Goal: Task Accomplishment & Management: Manage account settings

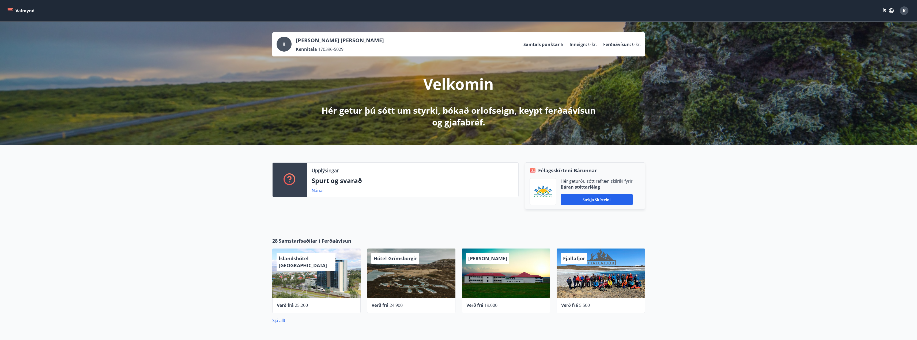
click at [13, 7] on button "Valmynd" at bounding box center [21, 11] width 30 height 10
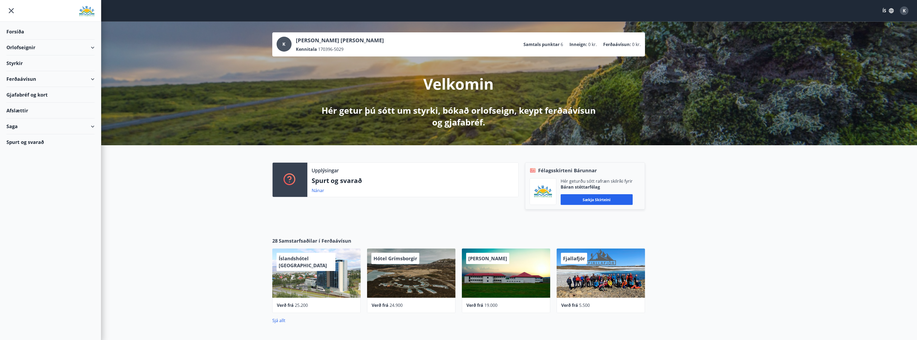
click at [886, 10] on button "ÍS" at bounding box center [888, 11] width 17 height 10
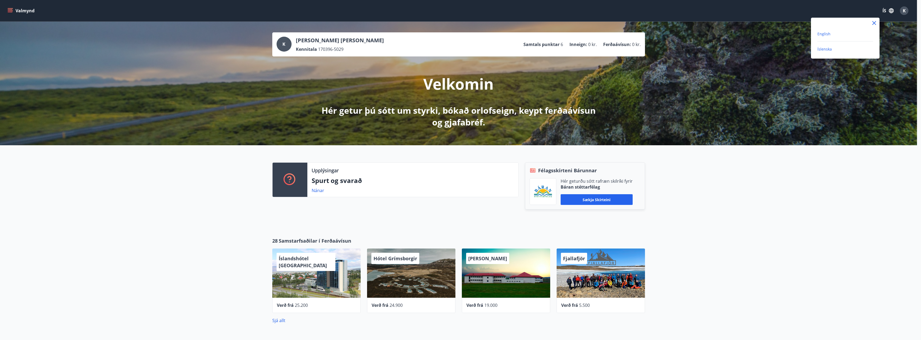
click at [820, 34] on span "English" at bounding box center [823, 33] width 13 height 5
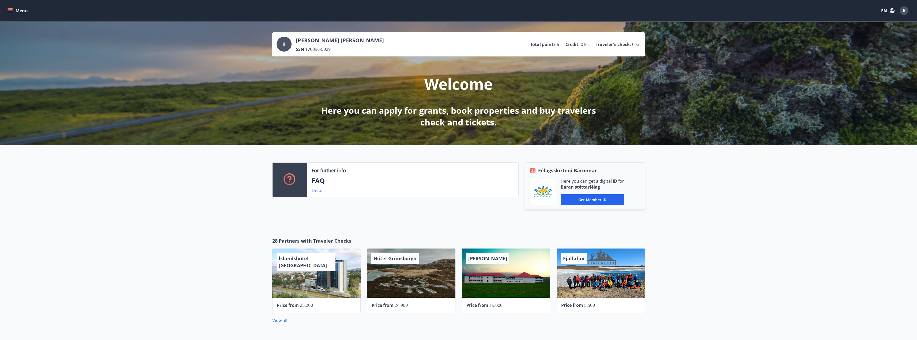
click at [16, 9] on button "Menu" at bounding box center [18, 11] width 24 height 10
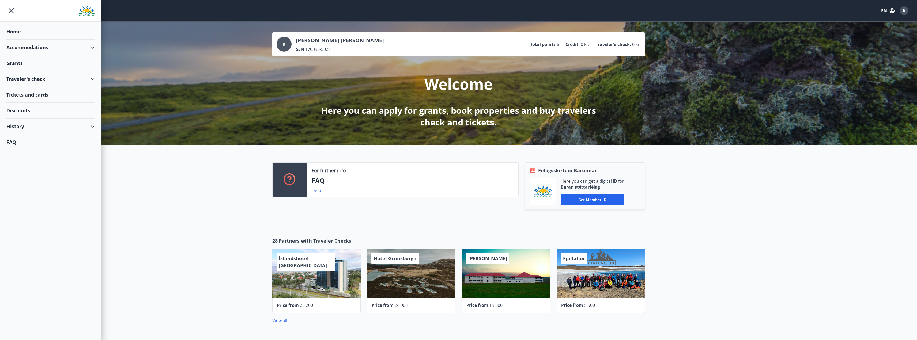
click at [93, 80] on div "Traveler's check" at bounding box center [50, 79] width 88 height 16
click at [93, 51] on div "Accommodations" at bounding box center [50, 48] width 88 height 16
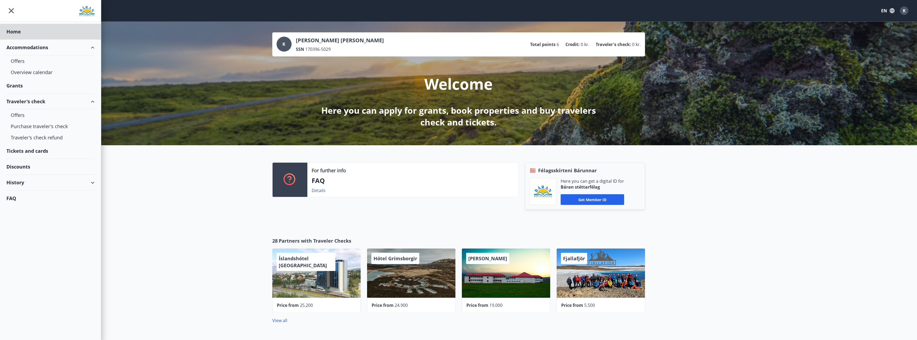
click at [56, 86] on div "Grants" at bounding box center [50, 86] width 88 height 16
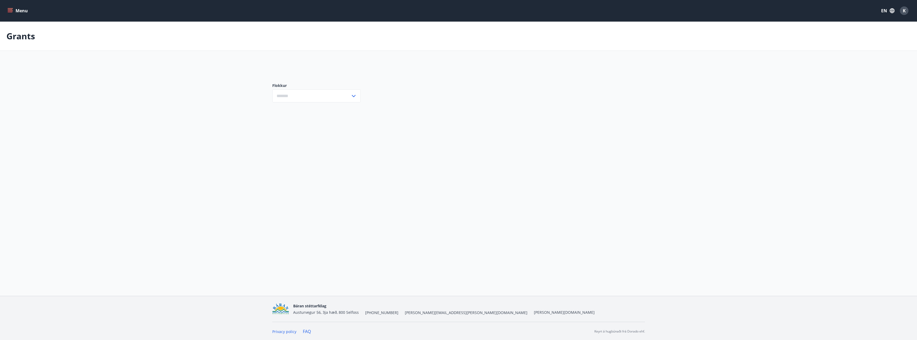
type input "***"
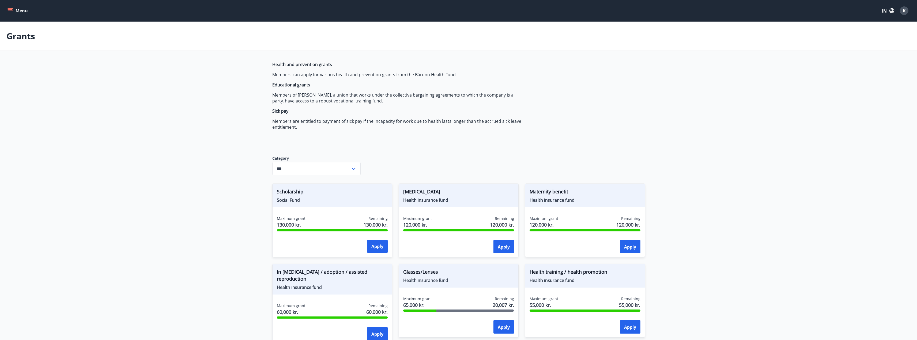
click at [539, 135] on div "Health and prevention grants Members can apply for various health and preventio…" at bounding box center [458, 327] width 373 height 531
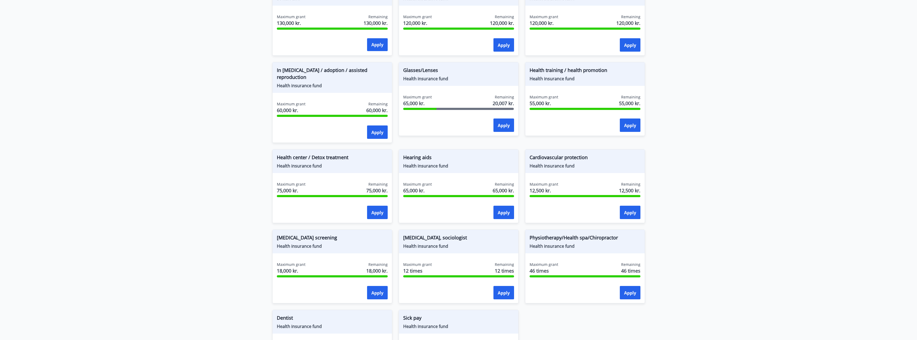
scroll to position [214, 0]
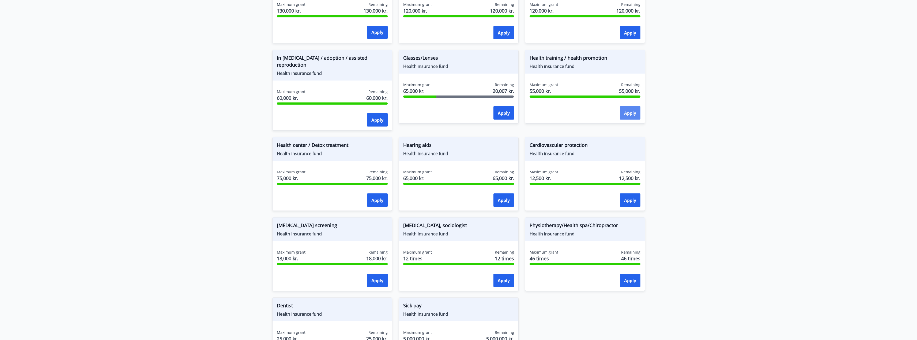
click at [631, 116] on button "Apply" at bounding box center [630, 112] width 21 height 13
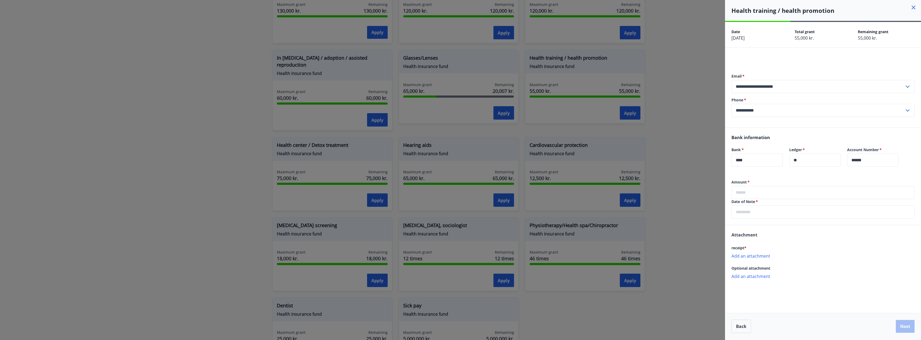
click at [913, 9] on icon at bounding box center [913, 7] width 6 height 6
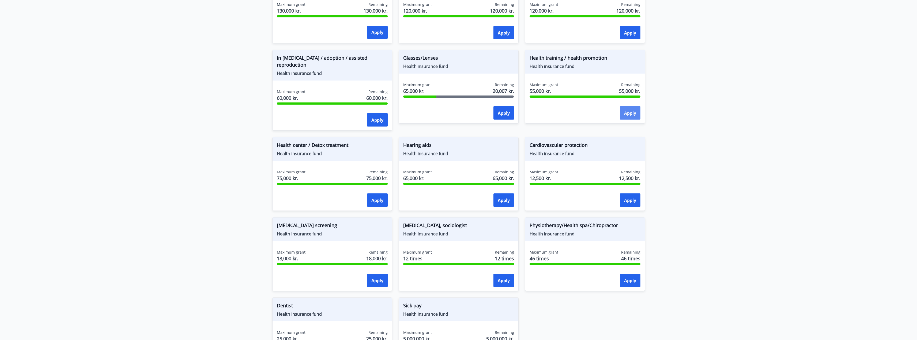
click at [627, 115] on font "Apply" at bounding box center [630, 113] width 12 height 6
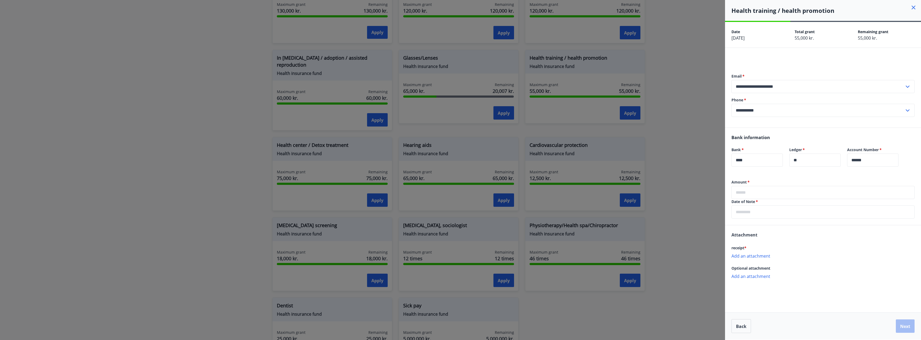
click at [676, 118] on div at bounding box center [460, 170] width 921 height 340
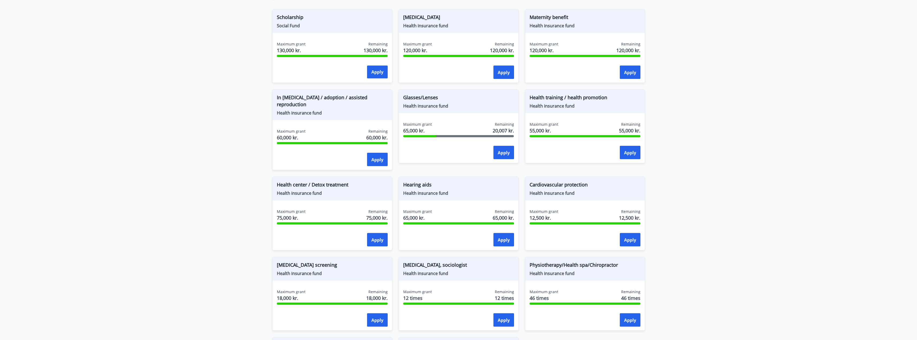
scroll to position [161, 0]
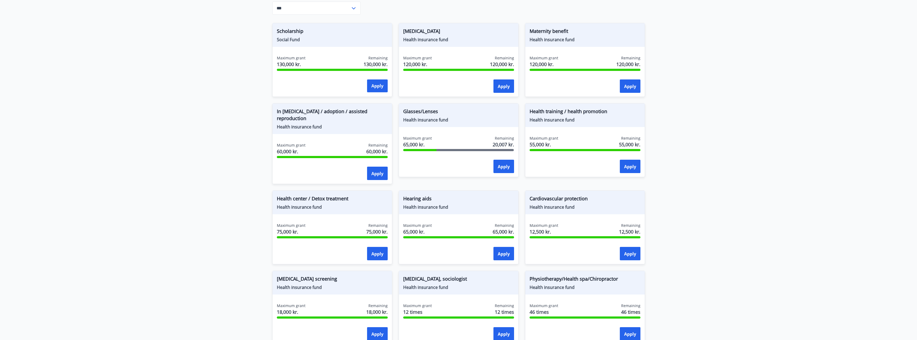
click at [814, 205] on main "Grants Health and prevention grants Members can apply for various health and pr…" at bounding box center [458, 146] width 917 height 571
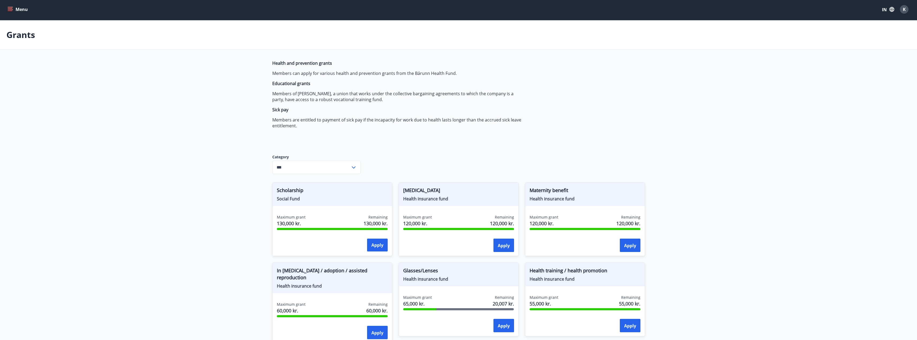
scroll to position [0, 0]
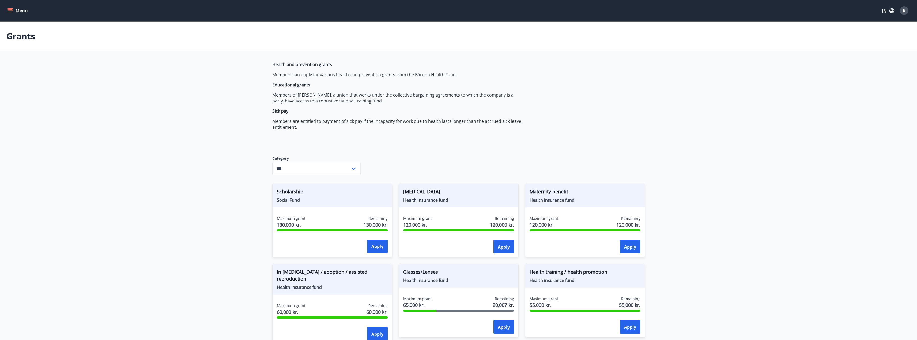
drag, startPoint x: 708, startPoint y: 195, endPoint x: 666, endPoint y: 191, distance: 42.4
drag, startPoint x: 666, startPoint y: 191, endPoint x: 85, endPoint y: 45, distance: 598.3
click at [85, 45] on div "Grants" at bounding box center [458, 36] width 917 height 29
click at [5, 11] on div "Menu IN K" at bounding box center [458, 10] width 917 height 21
click at [18, 11] on button "Menu" at bounding box center [18, 11] width 24 height 10
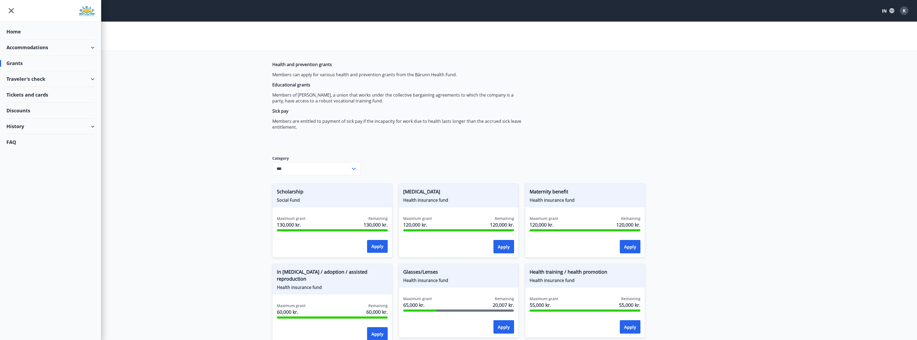
click at [26, 112] on div "Discounts" at bounding box center [50, 111] width 88 height 16
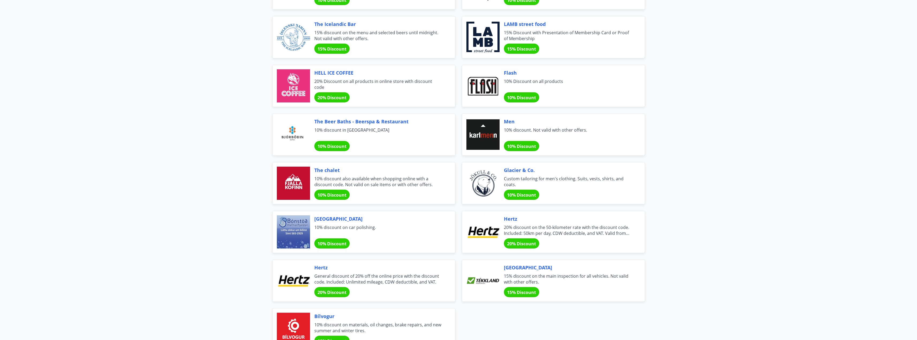
scroll to position [1738, 0]
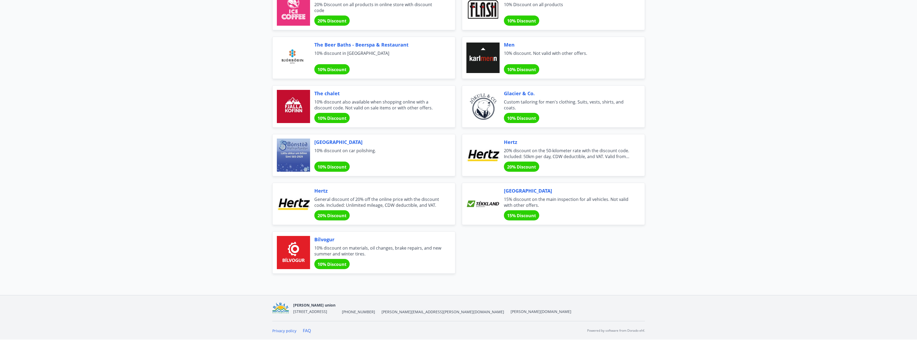
click at [530, 216] on font "15% Discount" at bounding box center [521, 216] width 29 height 6
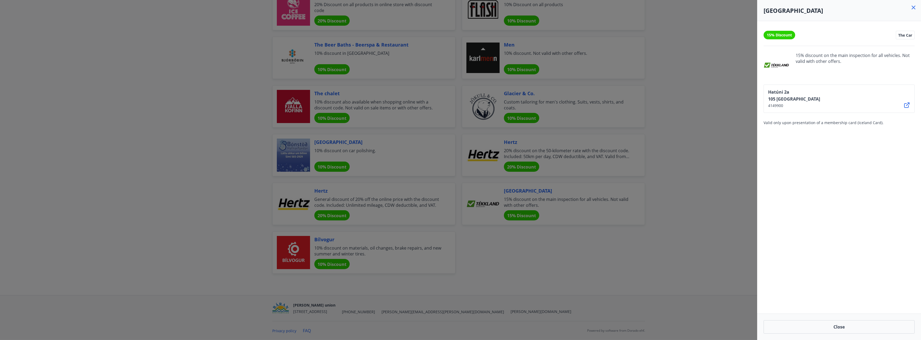
click at [904, 101] on div "[STREET_ADDRESS] 4149900" at bounding box center [839, 99] width 151 height 28
click at [905, 105] on icon at bounding box center [907, 105] width 6 height 6
click at [684, 127] on div at bounding box center [460, 170] width 921 height 340
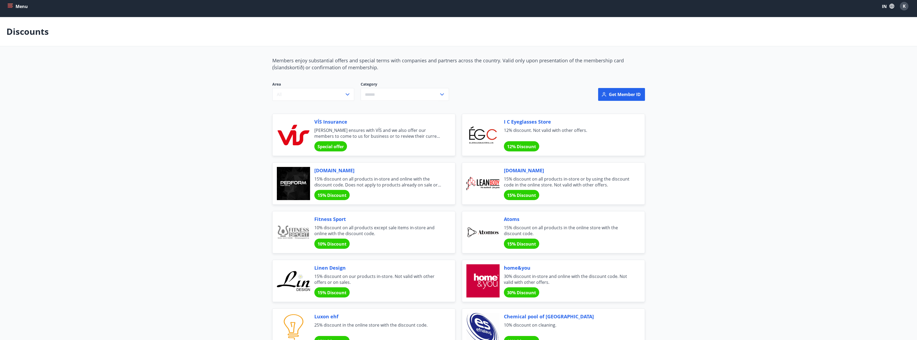
scroll to position [0, 0]
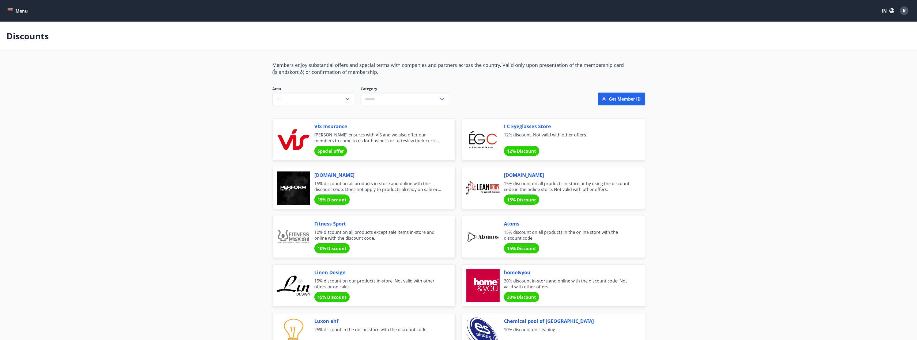
click at [7, 21] on header "Menu IN K" at bounding box center [458, 11] width 917 height 22
click at [6, 10] on div "Menu IN K" at bounding box center [458, 10] width 917 height 21
click at [7, 10] on button "Menu" at bounding box center [18, 11] width 24 height 10
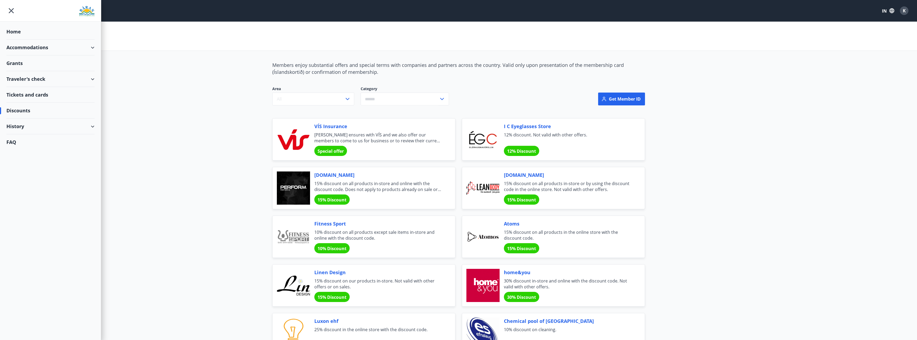
click at [88, 43] on div "Accommodations" at bounding box center [50, 48] width 88 height 16
click at [21, 61] on div "Offers" at bounding box center [51, 60] width 80 height 11
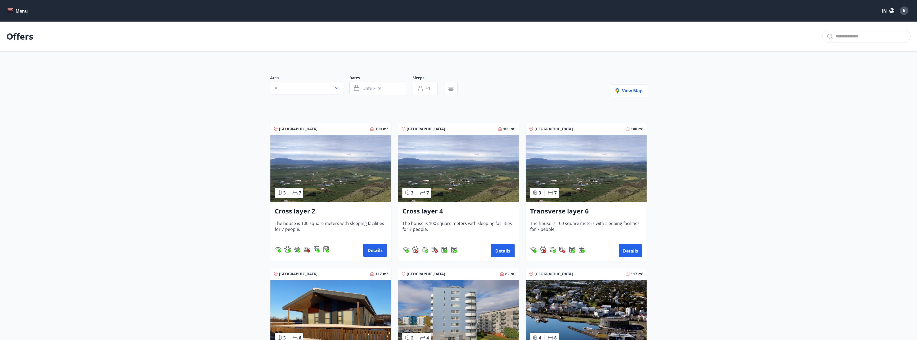
click at [19, 11] on font "Menu" at bounding box center [22, 11] width 12 height 6
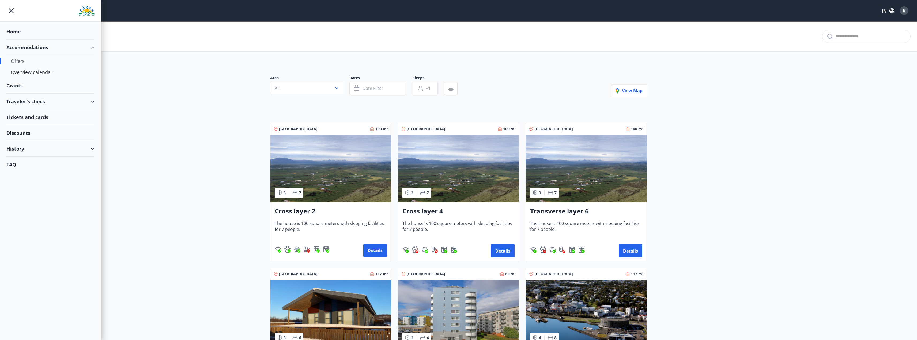
click at [170, 74] on main "Offers Area All Dates Date filter Sleeps +1 View map [GEOGRAPHIC_DATA] 100 m² 3…" at bounding box center [458, 288] width 917 height 535
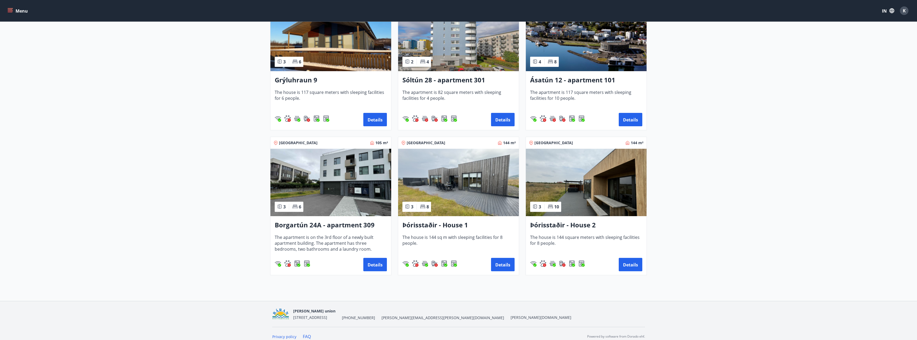
scroll to position [282, 0]
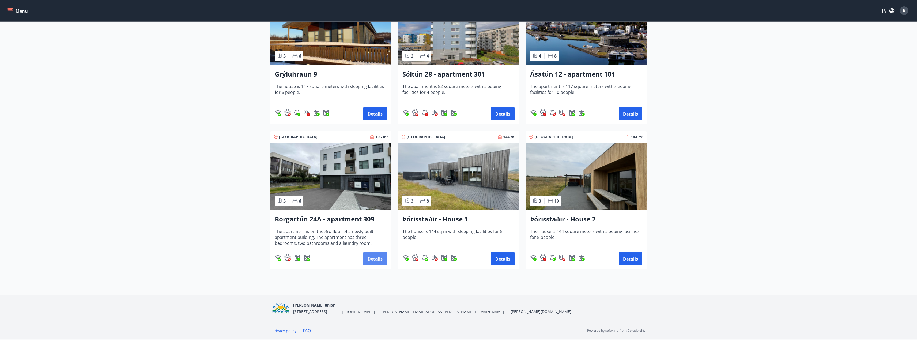
click at [374, 262] on font "Details" at bounding box center [375, 259] width 15 height 6
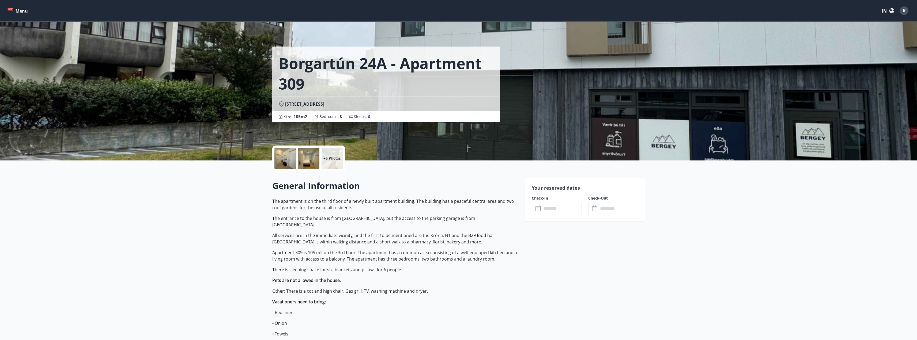
click at [548, 209] on input "text" at bounding box center [562, 208] width 40 height 13
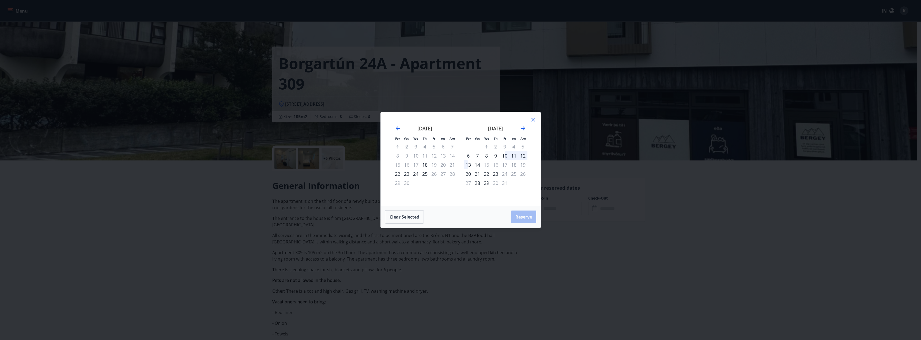
click at [533, 121] on icon at bounding box center [533, 119] width 6 height 6
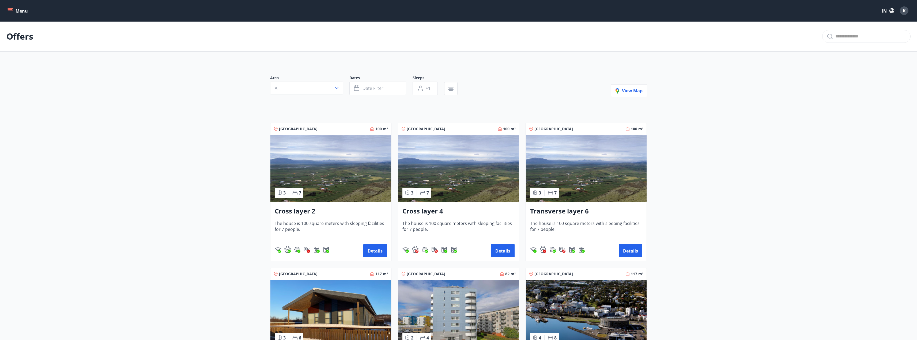
click at [15, 11] on button "Menu" at bounding box center [18, 11] width 24 height 10
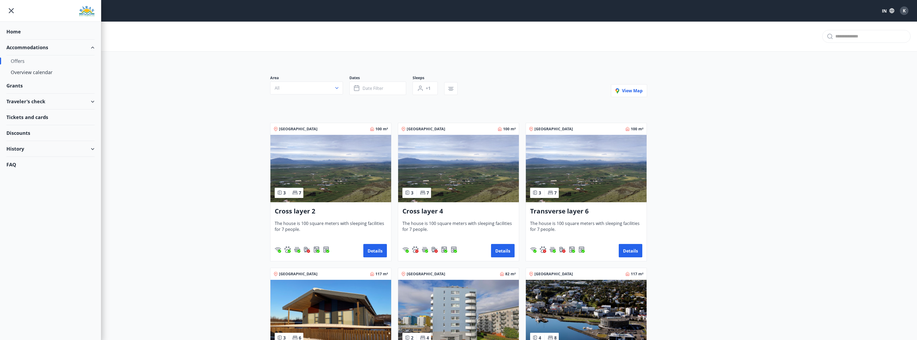
click at [11, 166] on font "FAQ" at bounding box center [11, 164] width 10 height 6
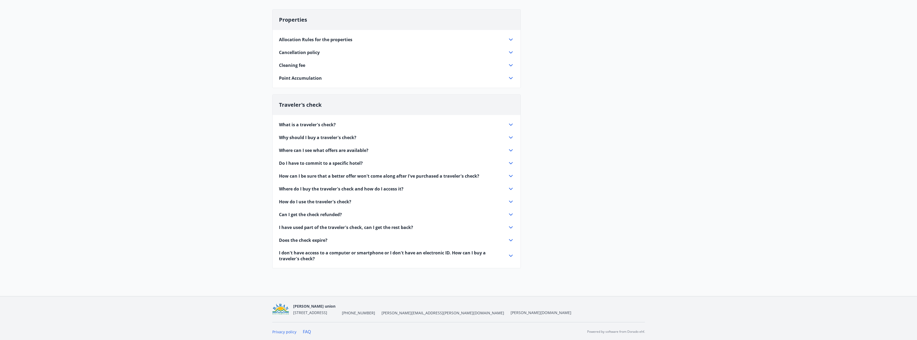
scroll to position [53, 0]
click at [511, 125] on icon at bounding box center [511, 123] width 6 height 6
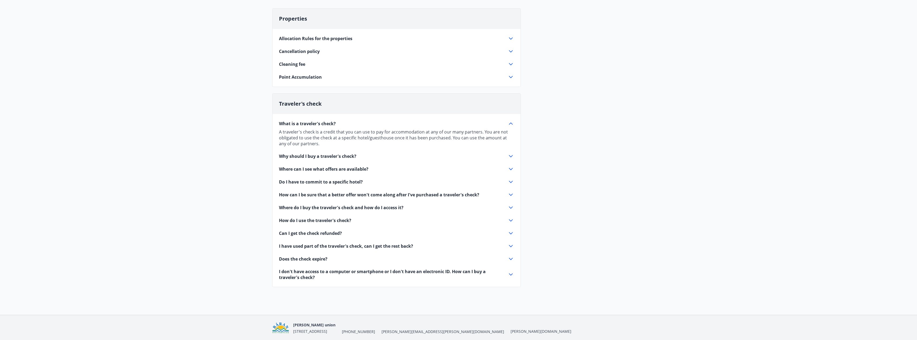
click at [511, 155] on icon at bounding box center [511, 156] width 6 height 6
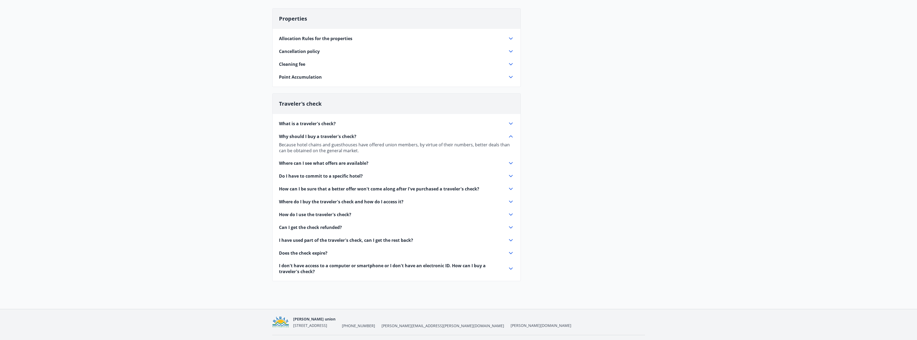
click at [514, 162] on div "What is a traveler's check? A traveler's check is a credit that you can use to …" at bounding box center [397, 194] width 248 height 161
click at [512, 162] on icon at bounding box center [511, 163] width 6 height 6
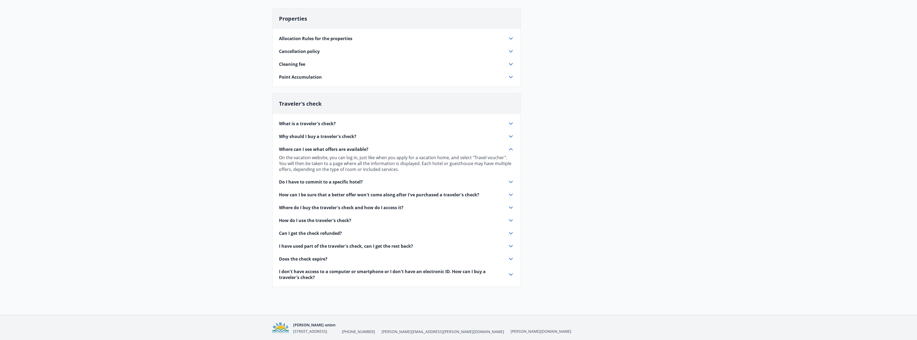
click at [512, 182] on icon at bounding box center [511, 182] width 4 height 2
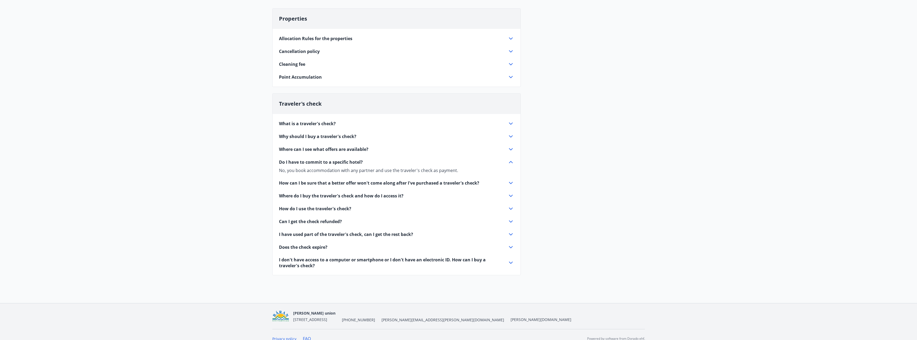
click at [508, 221] on icon at bounding box center [511, 221] width 6 height 6
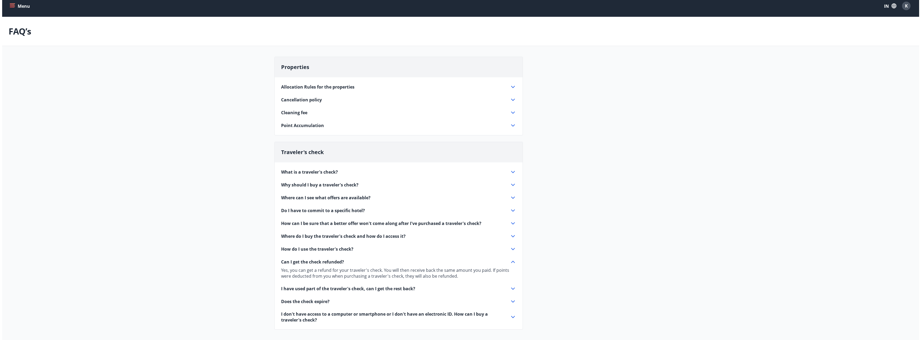
scroll to position [0, 0]
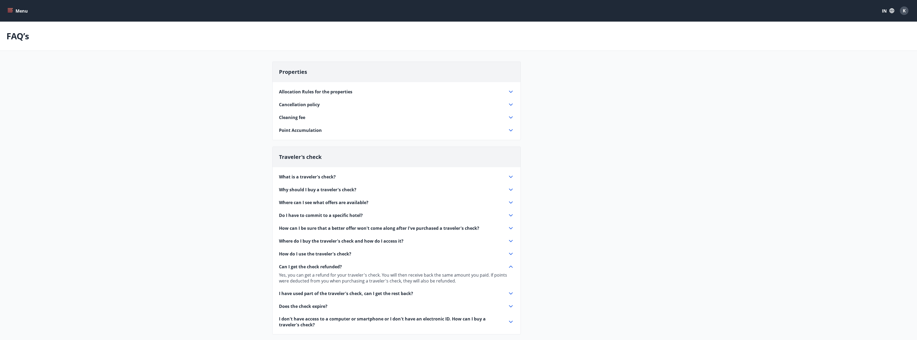
click at [907, 9] on div "K" at bounding box center [904, 10] width 9 height 9
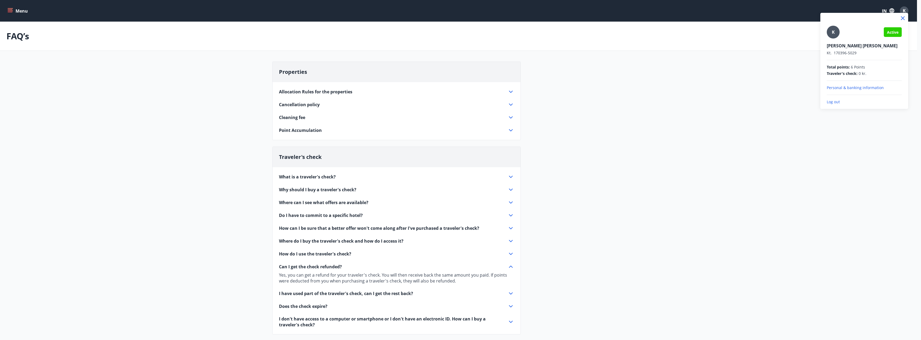
click at [836, 102] on p "Log out" at bounding box center [864, 101] width 75 height 5
